Goal: Check status: Check status

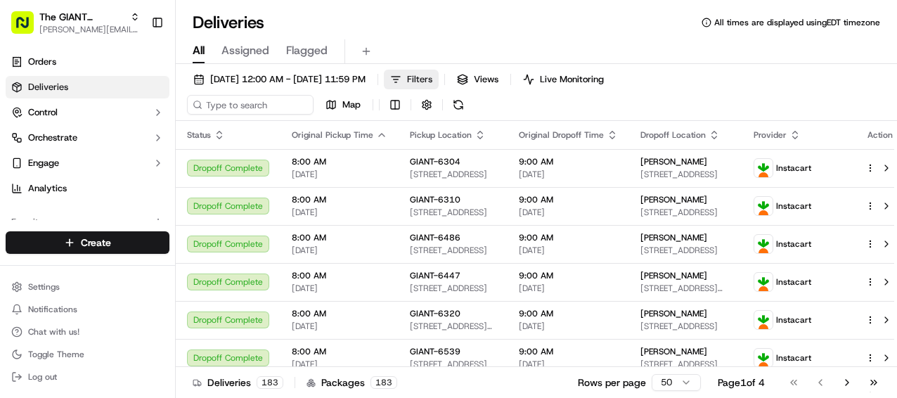
click at [439, 74] on button "Filters" at bounding box center [411, 80] width 55 height 20
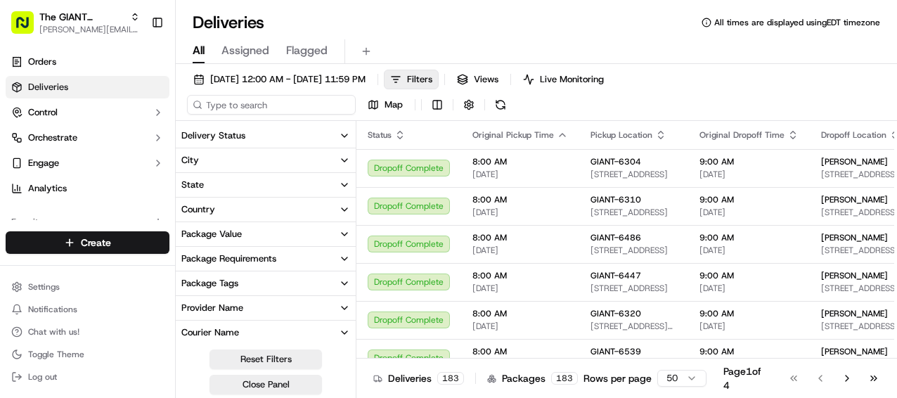
click at [258, 105] on input at bounding box center [271, 105] width 169 height 20
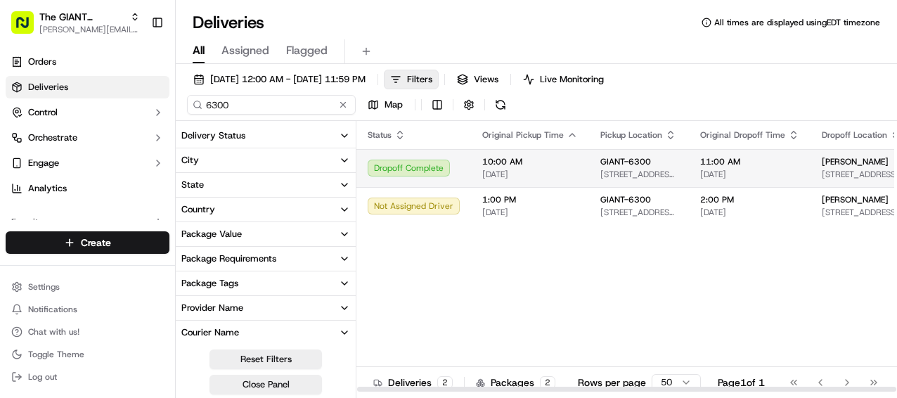
type input "6300"
click at [425, 176] on div "Dropoff Complete" at bounding box center [414, 168] width 92 height 17
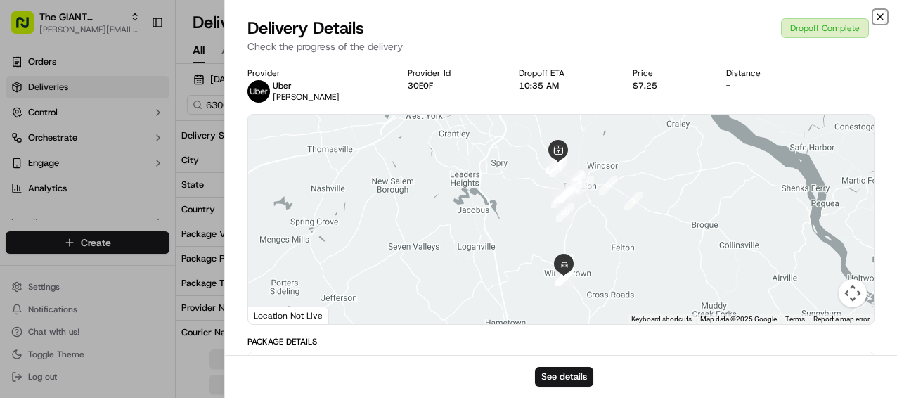
click at [880, 14] on icon "button" at bounding box center [880, 16] width 11 height 11
